Goal: Transaction & Acquisition: Obtain resource

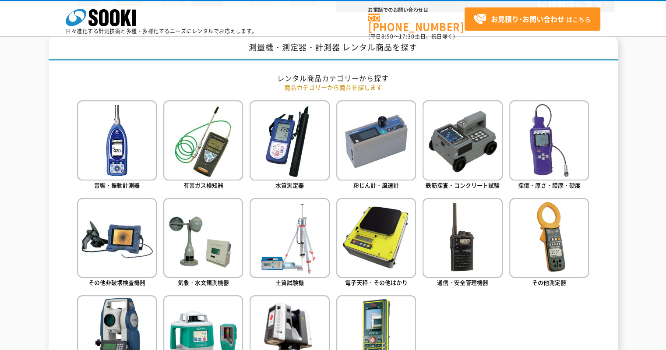
click at [136, 145] on img at bounding box center [117, 140] width 80 height 80
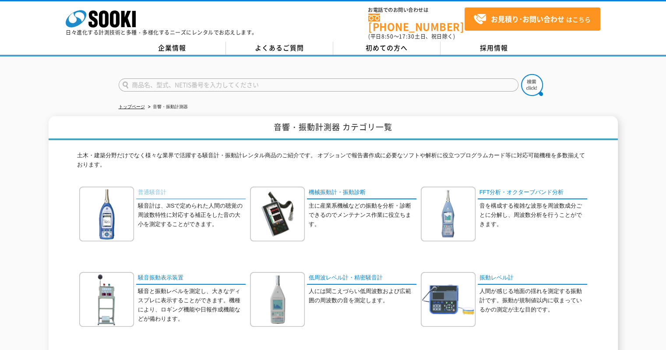
click at [154, 186] on link "普通騒音計" at bounding box center [190, 192] width 109 height 13
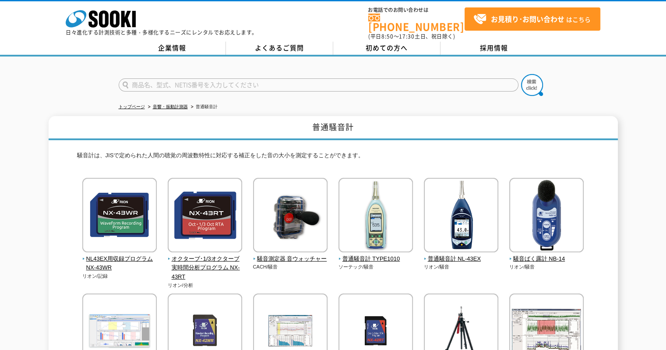
scroll to position [44, 0]
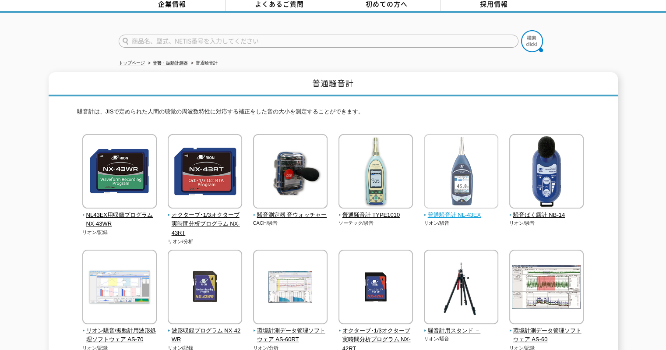
click at [471, 145] on img at bounding box center [461, 172] width 74 height 77
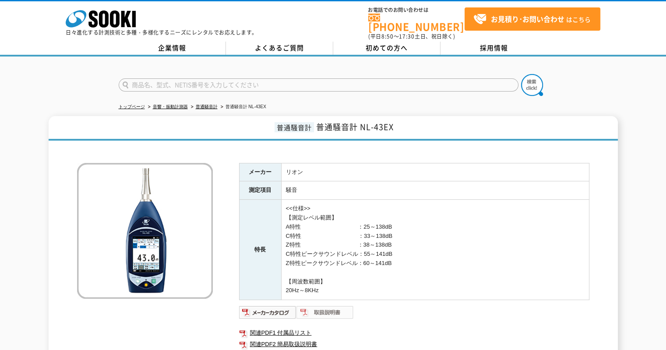
click at [330, 305] on img at bounding box center [324, 312] width 57 height 14
